Goal: Obtain resource: Download file/media

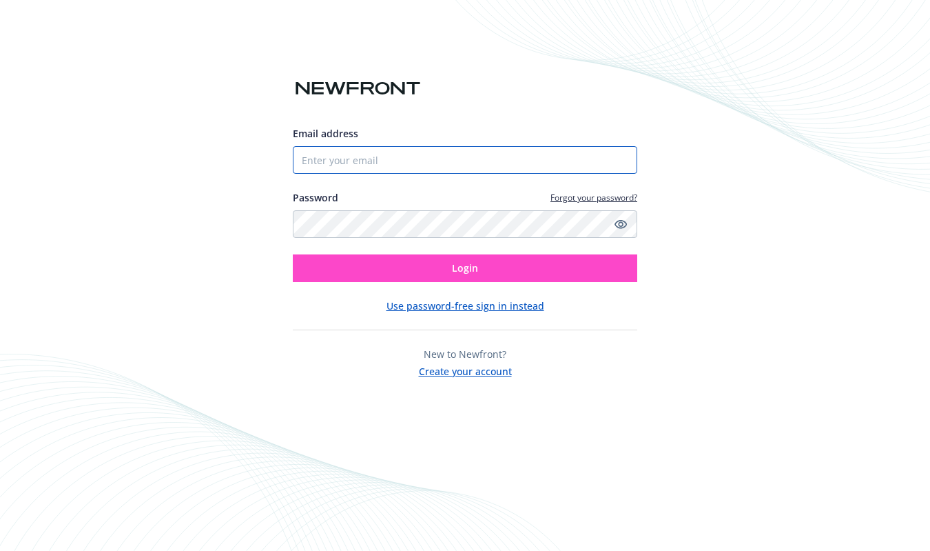
type input "[EMAIL_ADDRESS][DOMAIN_NAME]"
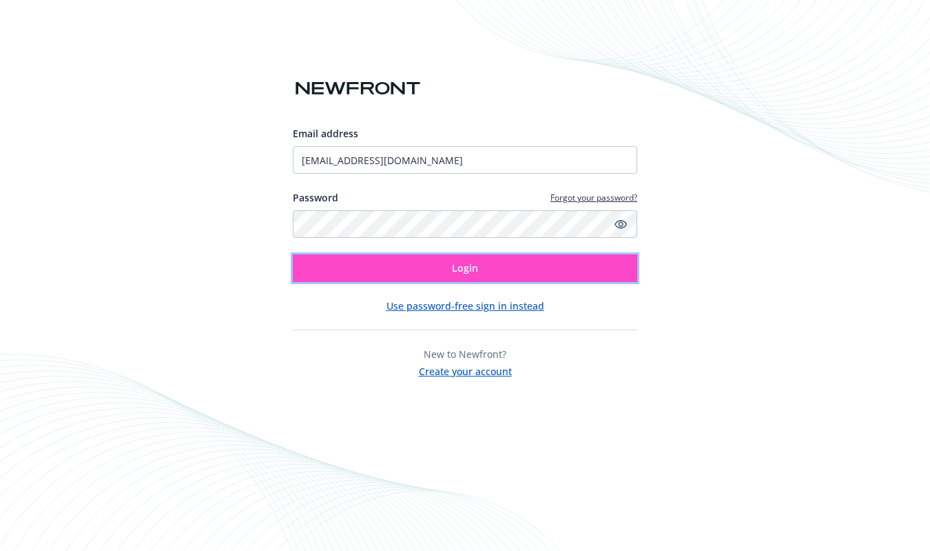
click at [484, 267] on button "Login" at bounding box center [465, 268] width 345 height 28
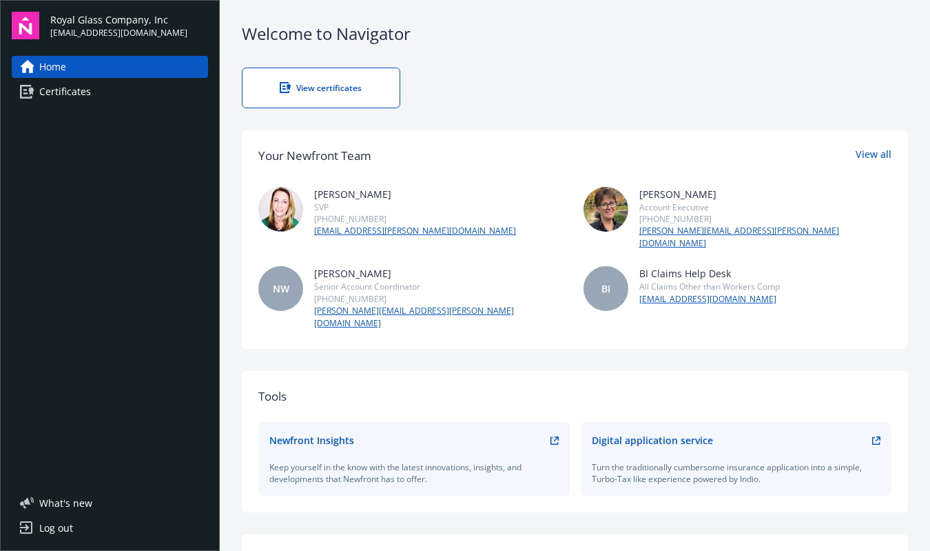
click at [338, 86] on div "View certificates" at bounding box center [321, 88] width 102 height 12
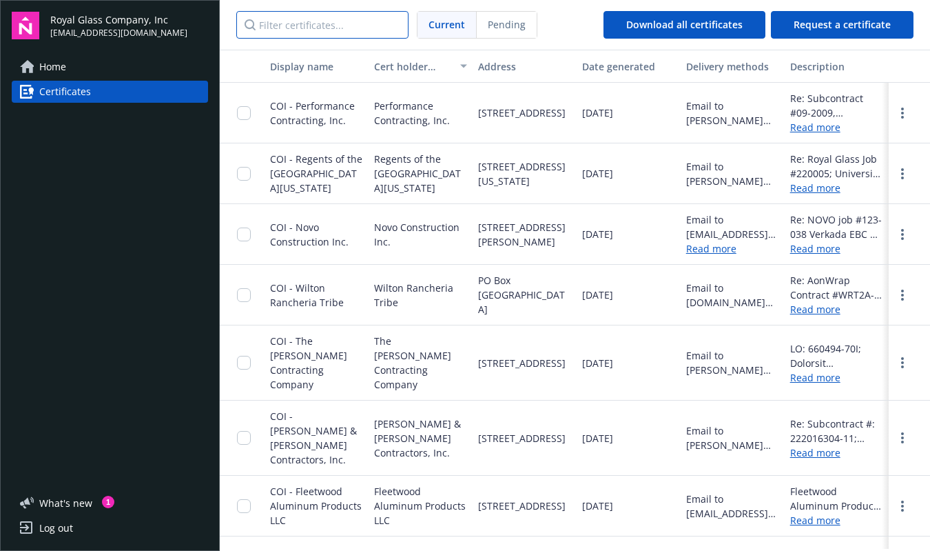
click at [275, 27] on input "Filter certificates..." at bounding box center [322, 25] width 172 height 28
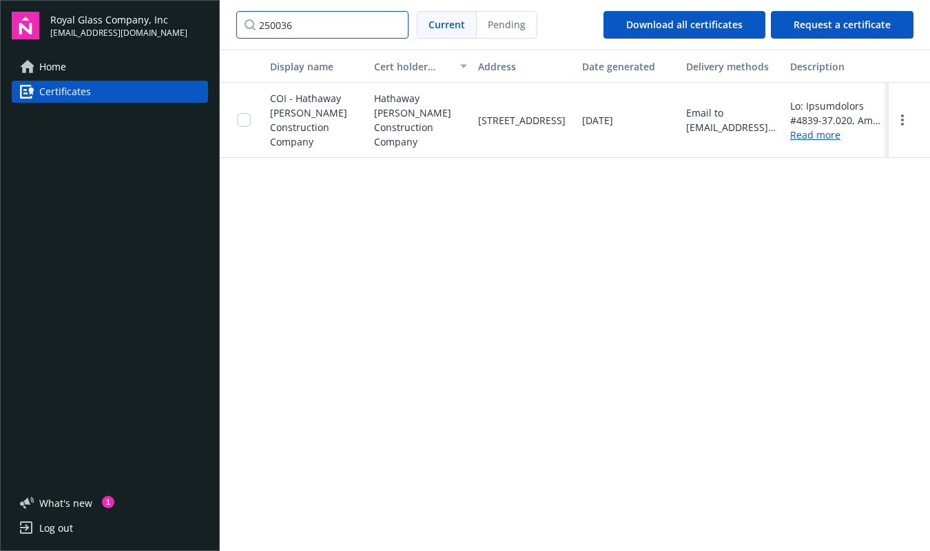
type input "250036"
click at [245, 123] on input "checkbox" at bounding box center [244, 120] width 14 height 14
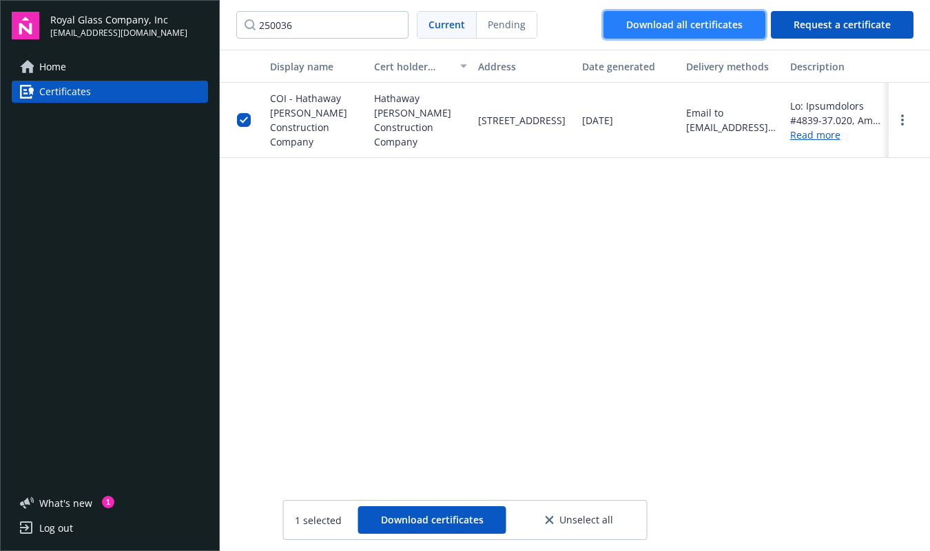
click at [639, 20] on div "Download all certificates" at bounding box center [684, 25] width 116 height 26
